Goal: Information Seeking & Learning: Check status

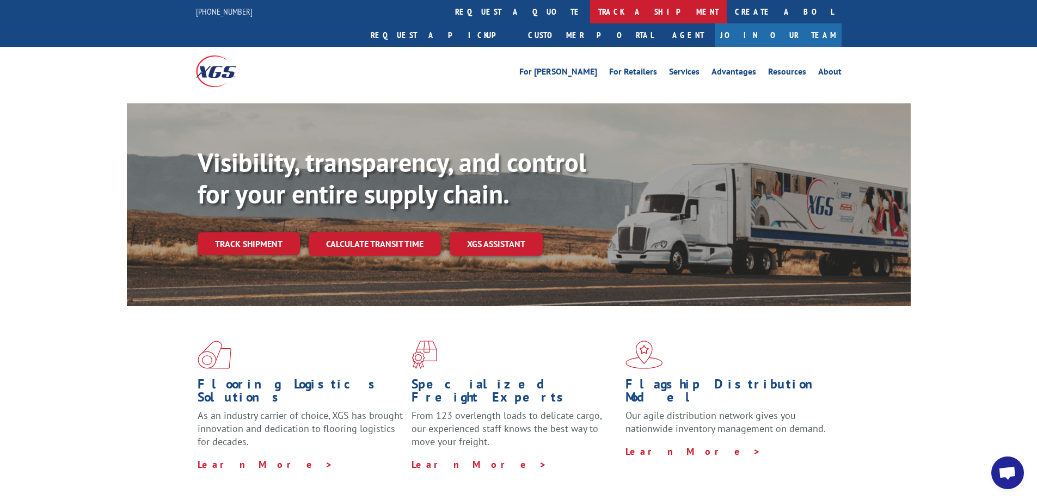
click at [590, 16] on link "track a shipment" at bounding box center [658, 11] width 137 height 23
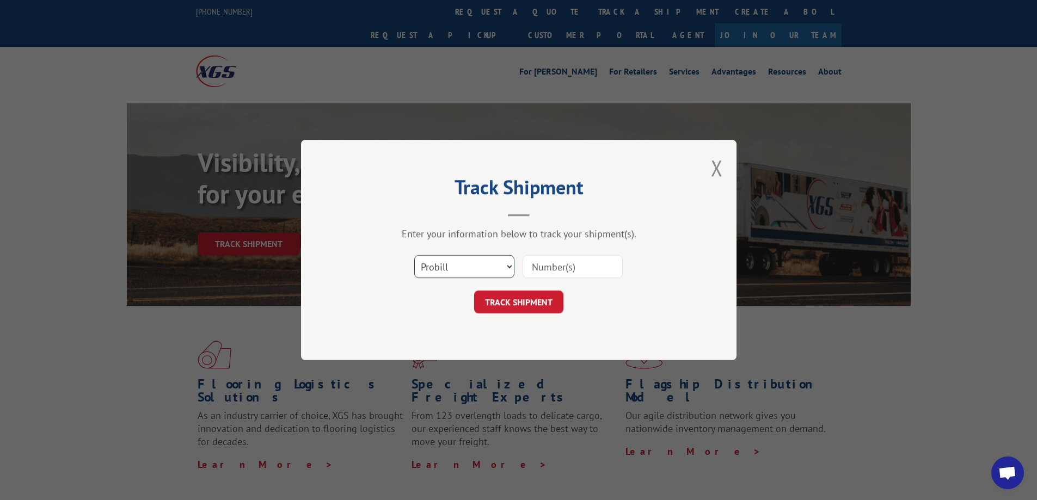
click at [479, 267] on select "Select category... Probill BOL PO" at bounding box center [464, 266] width 100 height 23
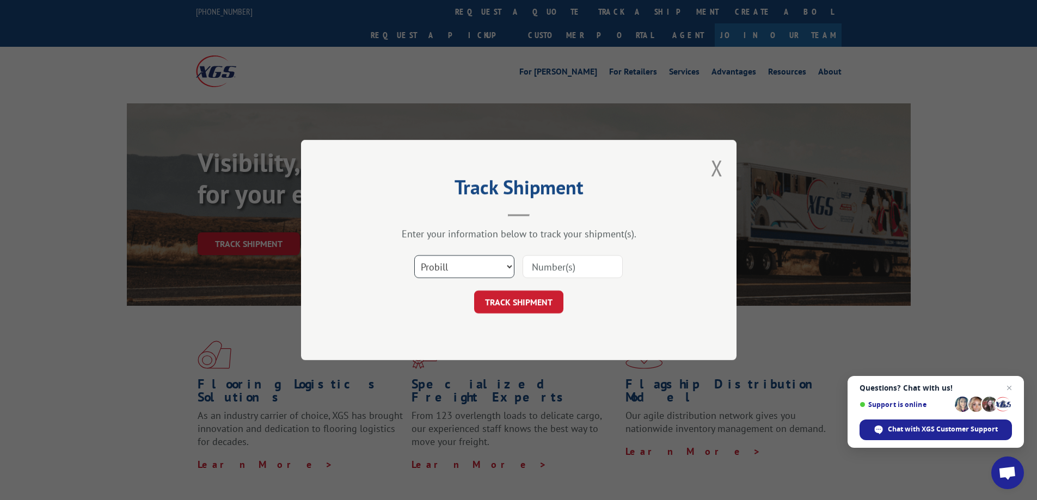
select select "bol"
click at [414, 255] on select "Select category... Probill BOL PO" at bounding box center [464, 266] width 100 height 23
click at [562, 265] on input at bounding box center [573, 266] width 100 height 23
paste input "5460578"
type input "5460578"
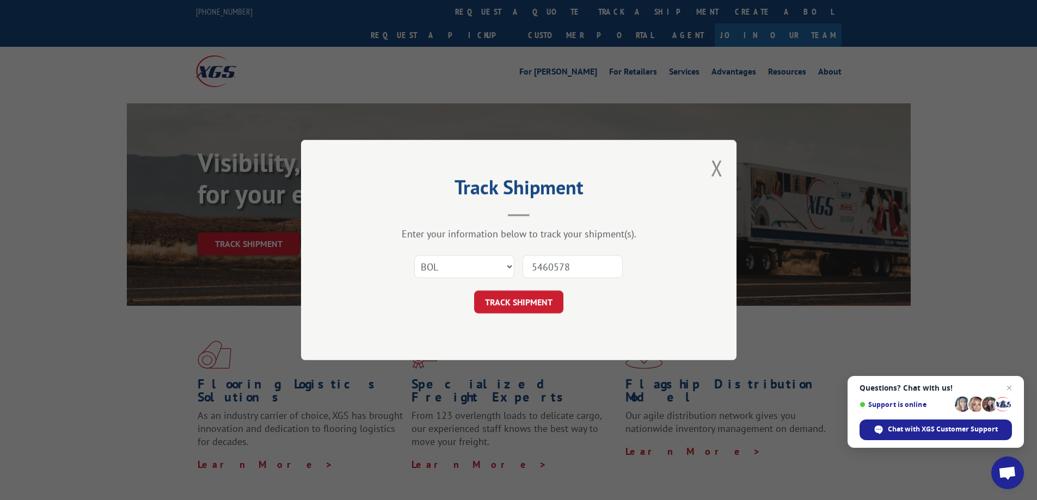
click at [525, 298] on button "TRACK SHIPMENT" at bounding box center [518, 302] width 89 height 23
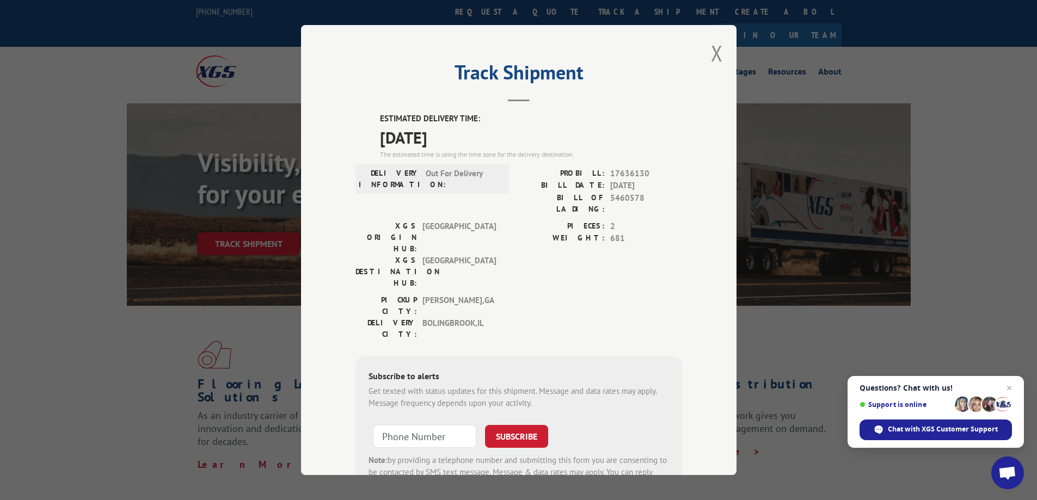
click at [720, 50] on div "Track Shipment ESTIMATED DELIVERY TIME: [DATE] The estimated time is using the …" at bounding box center [518, 250] width 435 height 450
click at [716, 53] on button "Close modal" at bounding box center [717, 53] width 12 height 29
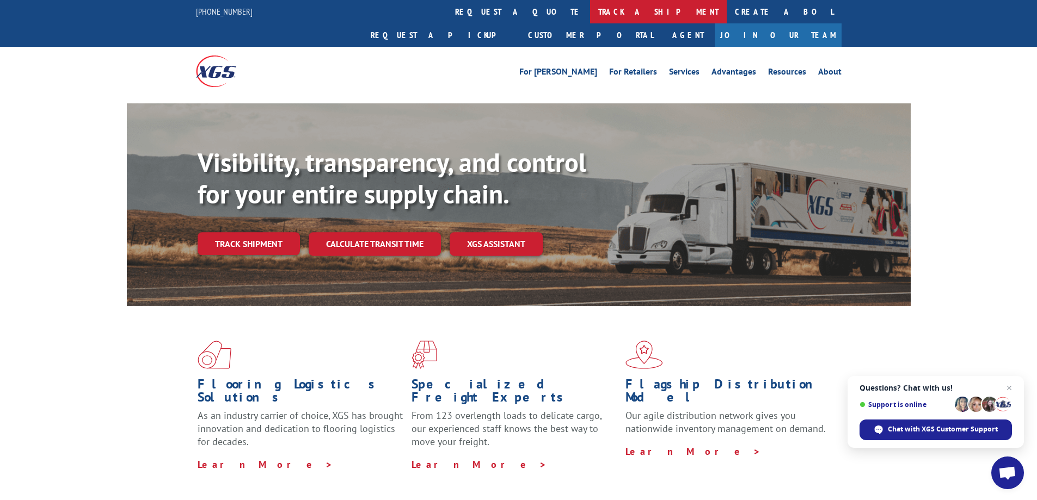
click at [590, 9] on link "track a shipment" at bounding box center [658, 11] width 137 height 23
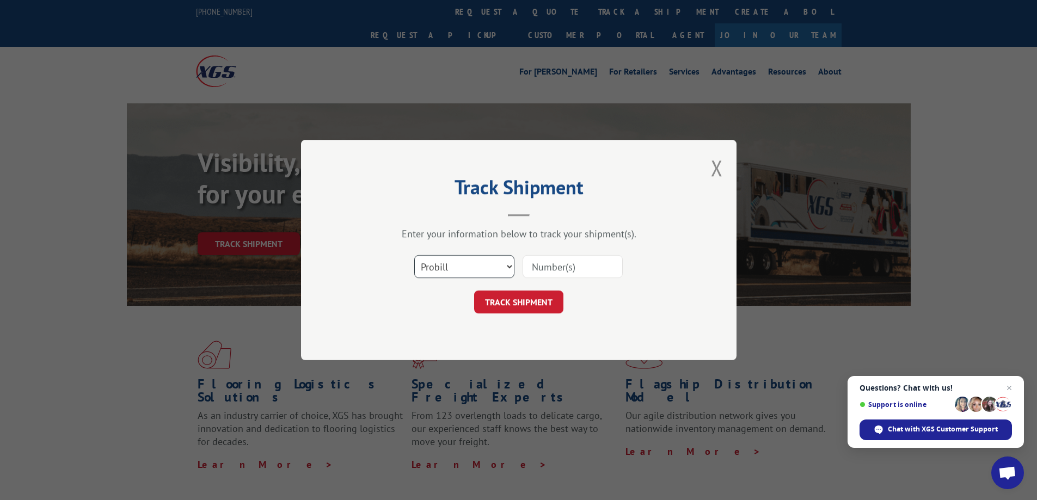
click at [483, 259] on select "Select category... Probill BOL PO" at bounding box center [464, 266] width 100 height 23
select select "bol"
click at [414, 255] on select "Select category... Probill BOL PO" at bounding box center [464, 266] width 100 height 23
click at [572, 266] on input at bounding box center [573, 266] width 100 height 23
paste input "5443246"
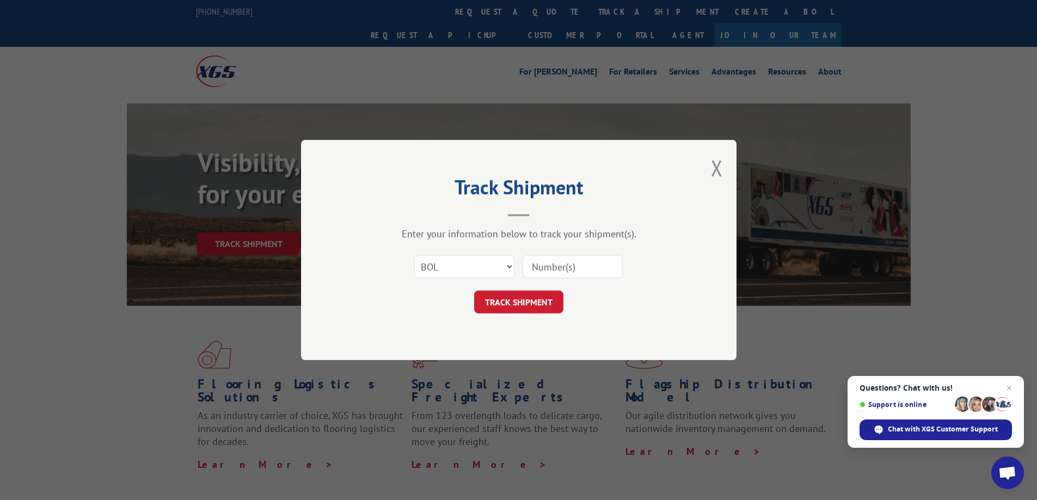
type input "5443246"
click button "TRACK SHIPMENT" at bounding box center [518, 302] width 89 height 23
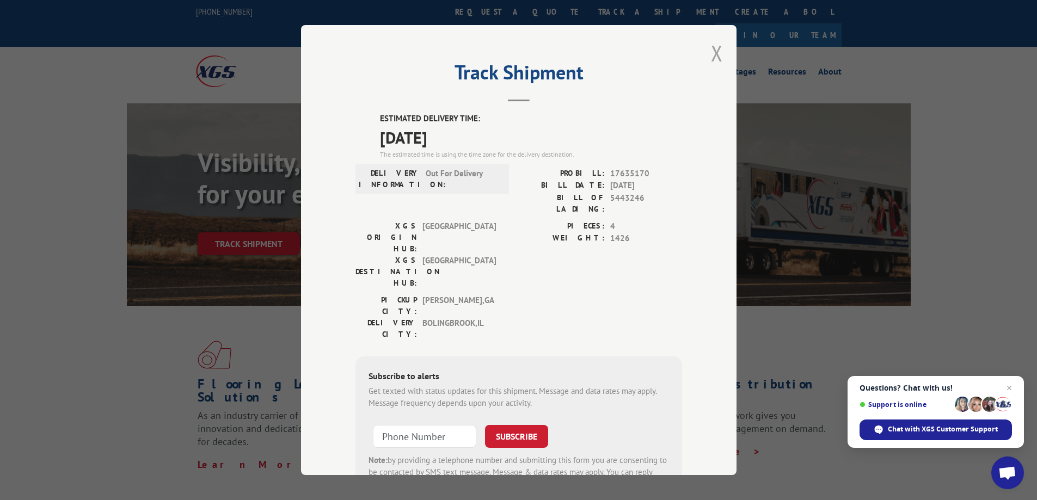
click at [711, 62] on button "Close modal" at bounding box center [717, 53] width 12 height 29
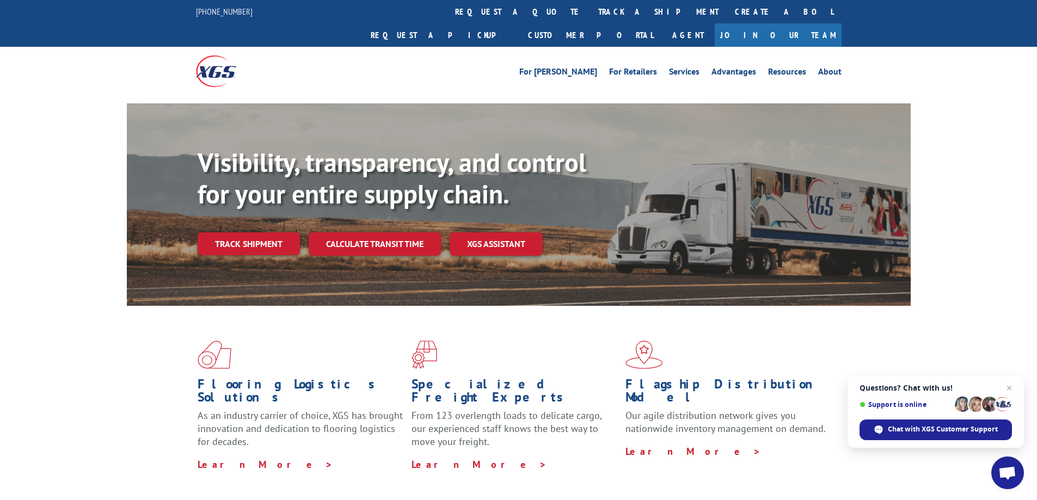
click at [590, 17] on link "track a shipment" at bounding box center [658, 11] width 137 height 23
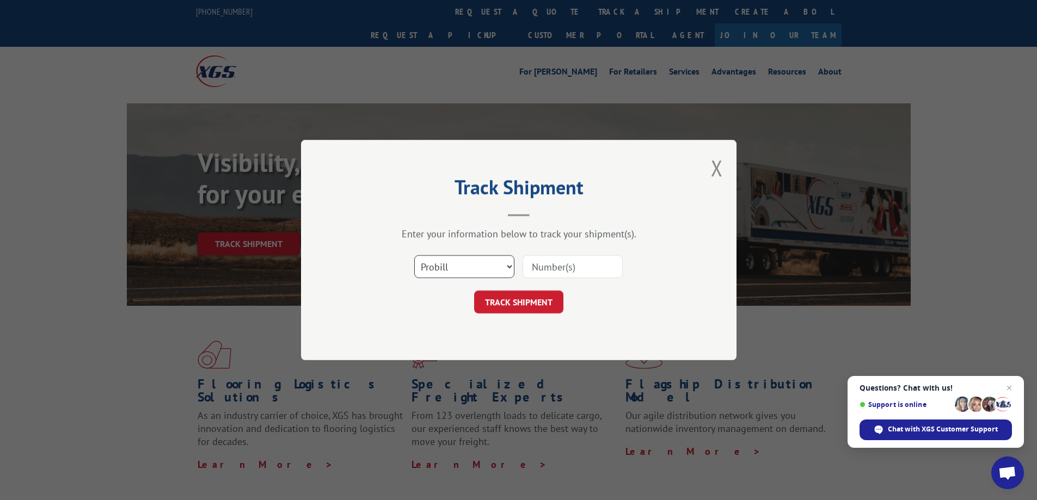
drag, startPoint x: 476, startPoint y: 259, endPoint x: 463, endPoint y: 278, distance: 22.3
click at [475, 260] on select "Select category... Probill BOL PO" at bounding box center [464, 266] width 100 height 23
select select "bol"
click at [414, 255] on select "Select category... Probill BOL PO" at bounding box center [464, 266] width 100 height 23
click at [539, 266] on input at bounding box center [573, 266] width 100 height 23
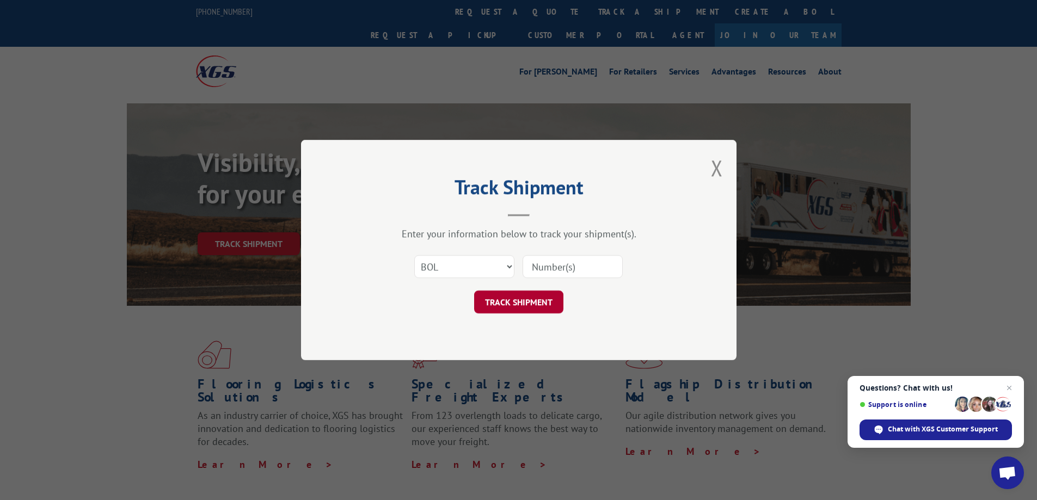
paste input "5443246"
type input "5443246"
click at [520, 305] on button "TRACK SHIPMENT" at bounding box center [518, 302] width 89 height 23
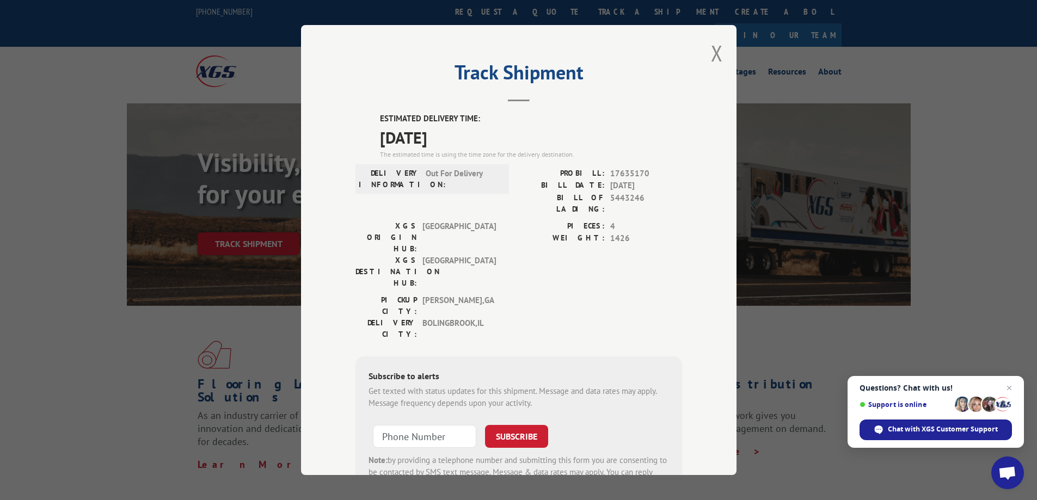
click at [711, 56] on button "Close modal" at bounding box center [717, 53] width 12 height 29
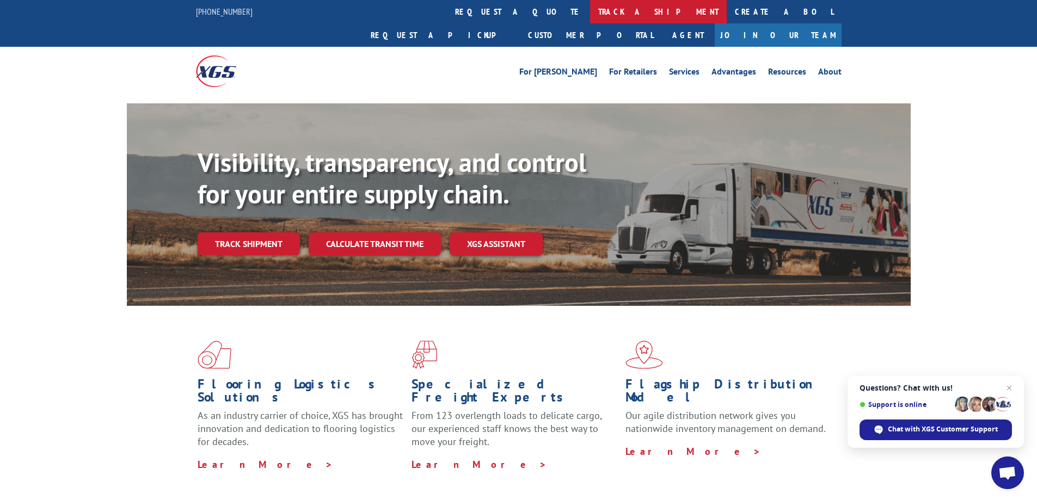
click at [590, 12] on link "track a shipment" at bounding box center [658, 11] width 137 height 23
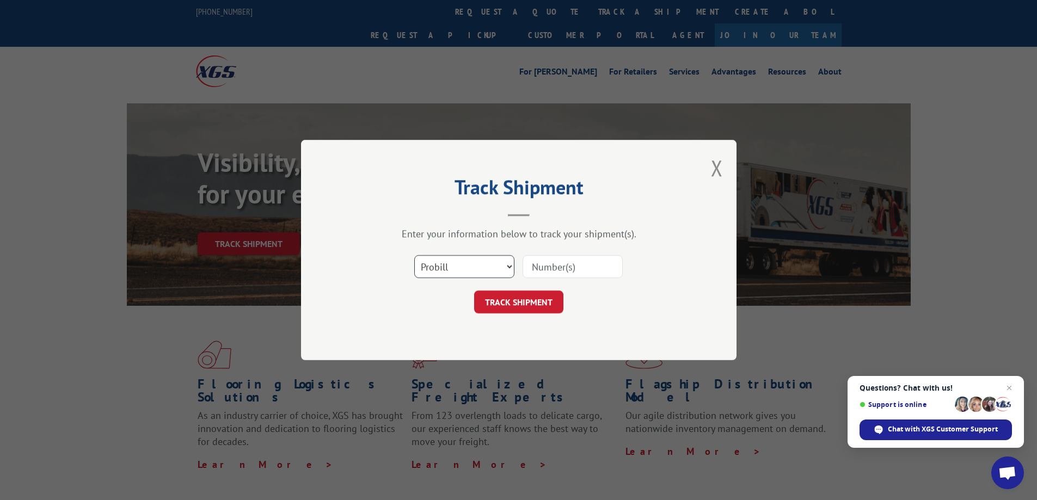
click at [462, 264] on select "Select category... Probill BOL PO" at bounding box center [464, 266] width 100 height 23
select select "bol"
click at [414, 255] on select "Select category... Probill BOL PO" at bounding box center [464, 266] width 100 height 23
click at [531, 266] on input at bounding box center [573, 266] width 100 height 23
paste input "5443246"
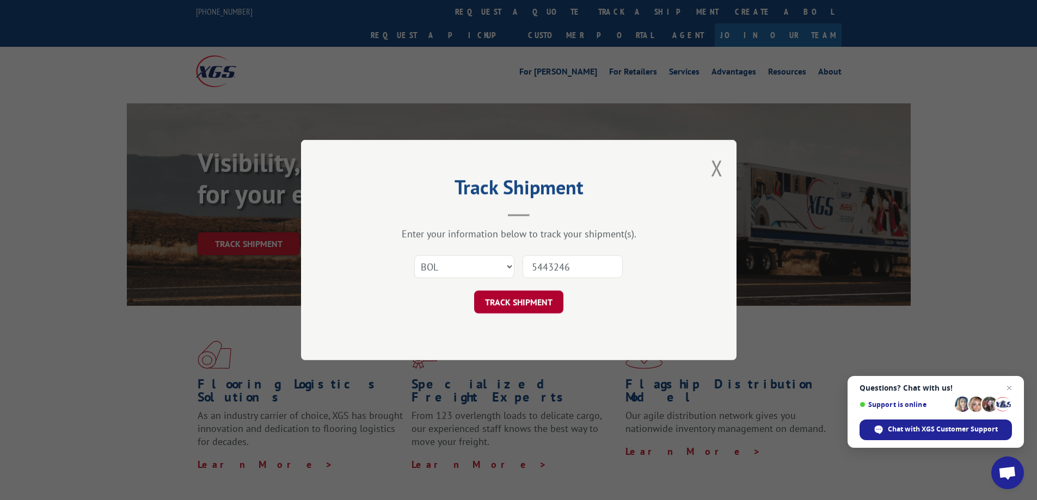
type input "5443246"
click at [508, 300] on button "TRACK SHIPMENT" at bounding box center [518, 302] width 89 height 23
